Goal: Browse casually

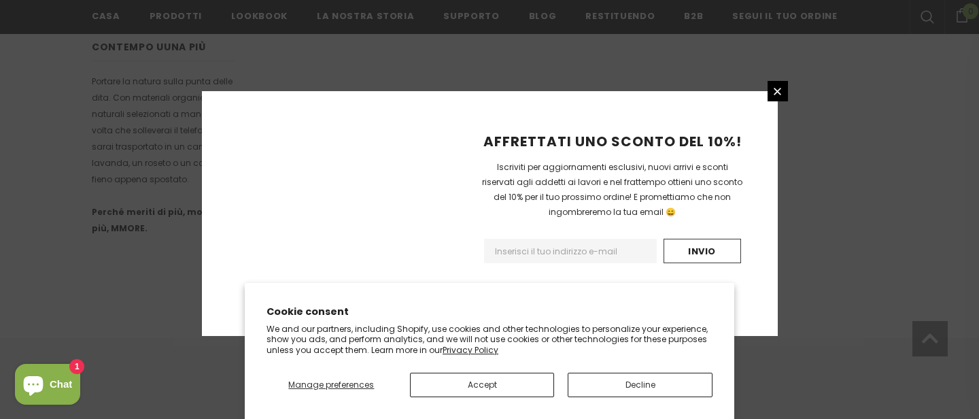
scroll to position [974, 0]
